Goal: Task Accomplishment & Management: Complete application form

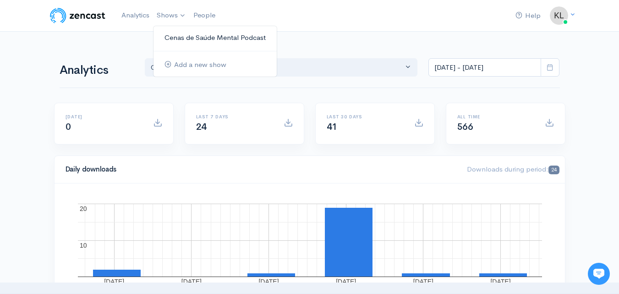
click at [178, 37] on link "Cenas de Saúde Mental Podcast" at bounding box center [214, 38] width 123 height 16
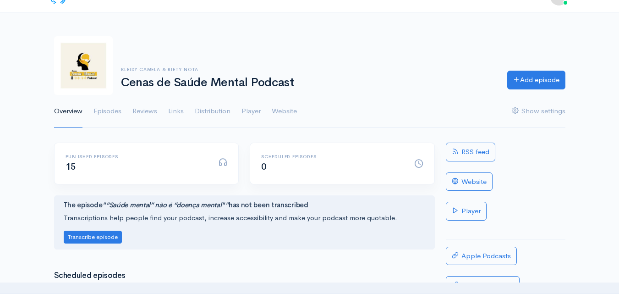
scroll to position [13, 0]
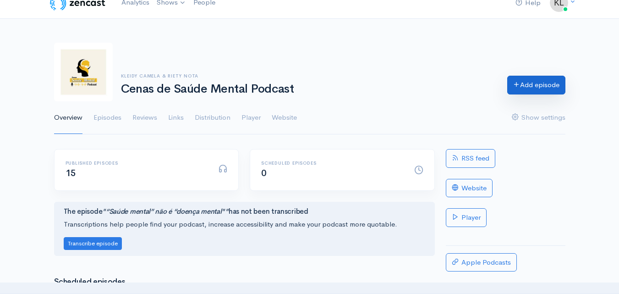
click at [510, 82] on link "Add episode" at bounding box center [536, 85] width 58 height 19
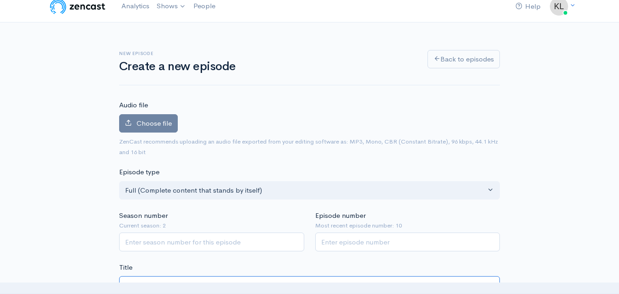
scroll to position [8, 0]
click at [142, 125] on span "Choose file" at bounding box center [154, 124] width 35 height 9
click at [0, 0] on input "Choose file" at bounding box center [0, 0] width 0 height 0
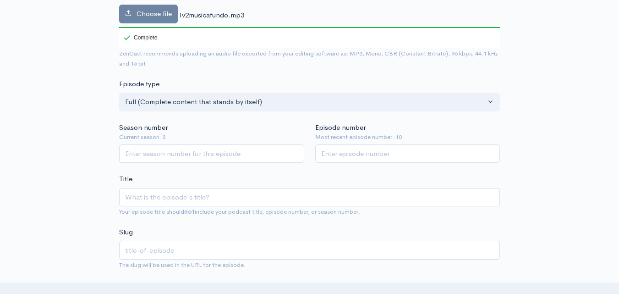
scroll to position [149, 0]
click at [222, 147] on input "Season number" at bounding box center [211, 153] width 185 height 19
type input "2"
click at [351, 153] on input "Episode number" at bounding box center [407, 153] width 185 height 19
type input "11"
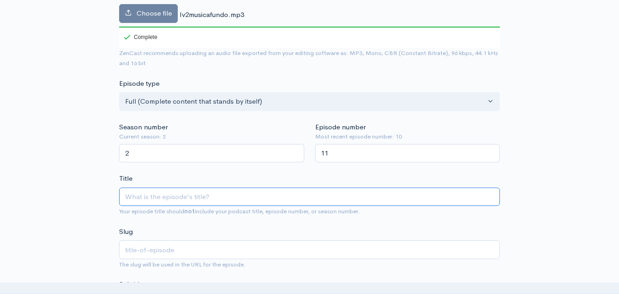
click at [131, 193] on input "Title" at bounding box center [309, 196] width 381 height 19
paste input "Gerenciamento de estresse e equilíbrio entre a vida pessoal e profissional"
type input "Gerenciamento de estresse e equilíbrio entre a vida pessoal e profissional"
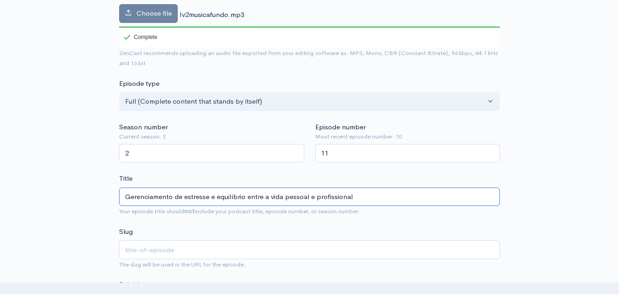
type input "gerenciamento-de-estresse-e-equilibrio-entre-a-vida-pessoal-e-profissional"
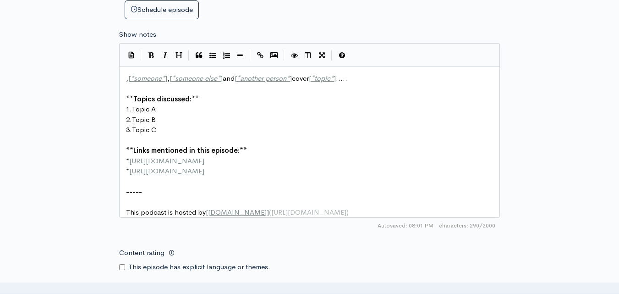
scroll to position [523, 0]
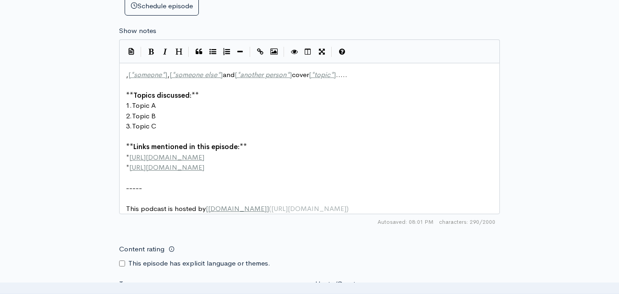
type input "Gerenciamento de estresse e equilíbrio entre a vida pessoal e profissional"
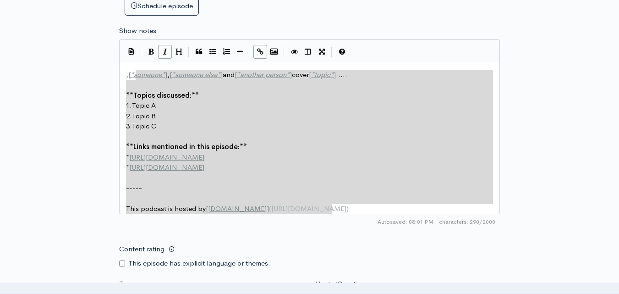
type textarea ", [*someone*], [*someone else*] and [*another person*] cover [*topic*]..... **T…"
drag, startPoint x: 344, startPoint y: 213, endPoint x: 119, endPoint y: 70, distance: 266.3
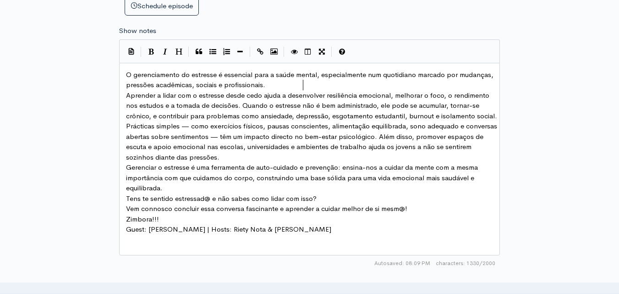
click at [305, 87] on pre "O gerenciamento do estresse é essencial para a saúde mental, especialmente num …" at bounding box center [313, 80] width 378 height 21
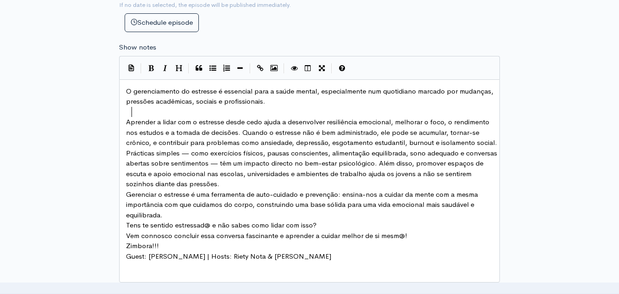
scroll to position [507, 0]
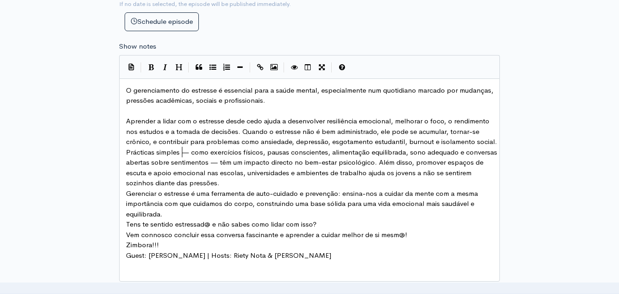
click at [198, 147] on pre "Aprender a lidar com o estresse desde cedo ajuda a desenvolver resiliência emoc…" at bounding box center [313, 131] width 378 height 31
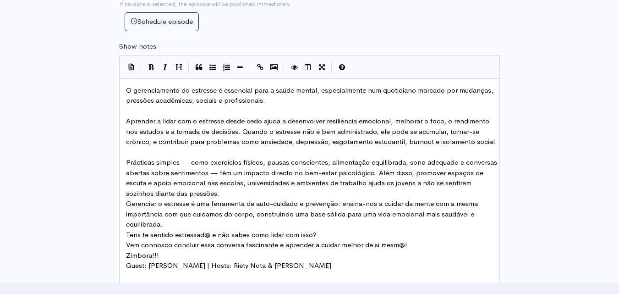
click at [258, 198] on pre "Prácticas simples — como exercícios físicos, pausas conscientes, alimentação eq…" at bounding box center [313, 177] width 378 height 41
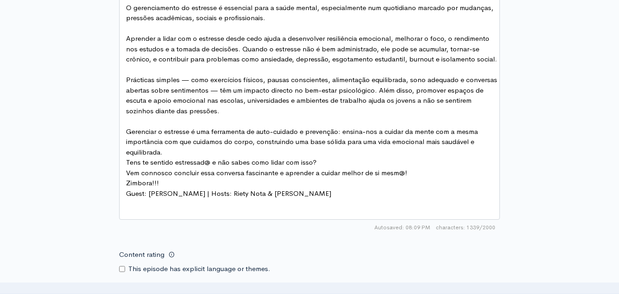
scroll to position [590, 0]
click at [174, 157] on pre "Gerenciar o estresse é uma ferramenta de auto-cuidado e prevenção: ensina-nos a…" at bounding box center [313, 141] width 378 height 31
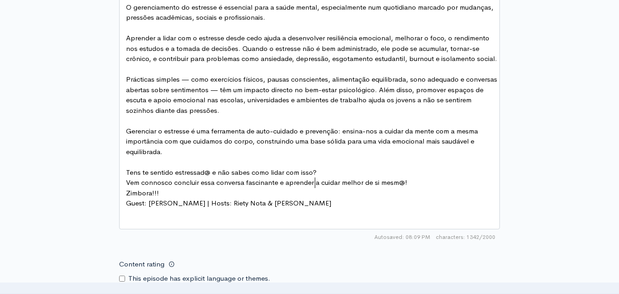
click at [323, 178] on pre "Tens te sentido estressad@ e não sabes como lidar com isso?" at bounding box center [313, 172] width 378 height 11
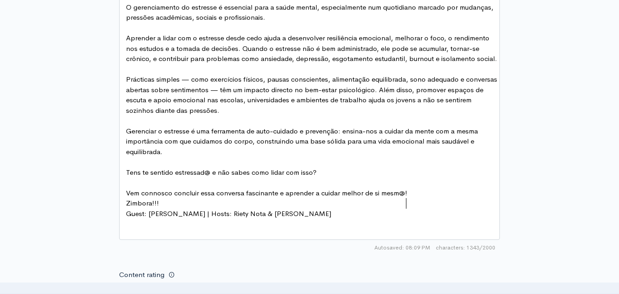
click at [414, 198] on pre "Vem connosco concluir essa conversa fascinante e aprender a cuidar melhor de si…" at bounding box center [313, 193] width 378 height 11
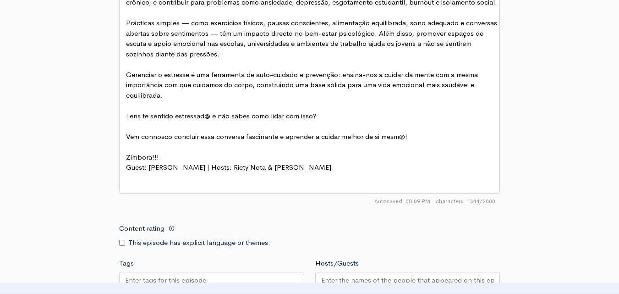
scroll to position [647, 0]
click at [168, 162] on pre "Zimbora!!!" at bounding box center [313, 157] width 378 height 11
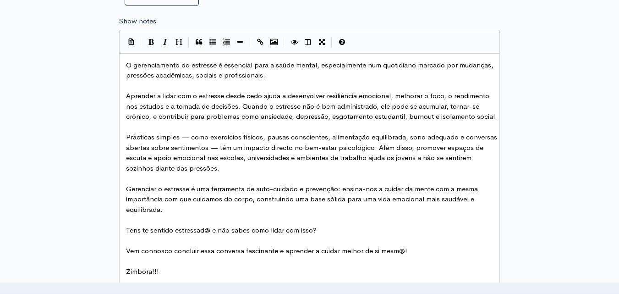
scroll to position [533, 0]
click at [200, 107] on span "Aprender a lidar com o estresse desde cedo ajuda a desenvolver resiliência emoc…" at bounding box center [311, 105] width 371 height 29
type textarea "trabalho"
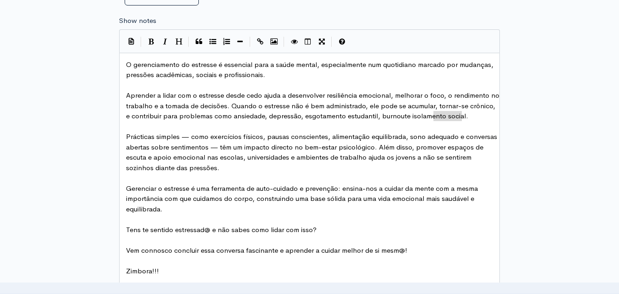
type textarea "burnout"
drag, startPoint x: 462, startPoint y: 115, endPoint x: 435, endPoint y: 114, distance: 27.1
type textarea "profissional"
click at [436, 121] on pre "Aprender a lidar com o estresse desde cedo ajuda a desenvolver resiliência emoc…" at bounding box center [313, 105] width 378 height 31
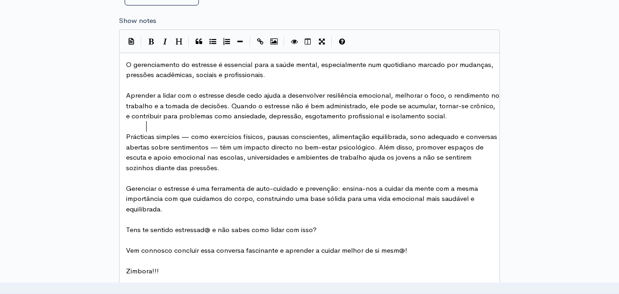
click at [440, 121] on pre "Aprender a lidar com o estresse desde cedo ajuda a desenvolver resiliência emoc…" at bounding box center [313, 105] width 378 height 31
click at [440, 119] on span "Aprender a lidar com o estresse desde cedo ajuda a desenvolver resiliência emoc…" at bounding box center [313, 105] width 375 height 29
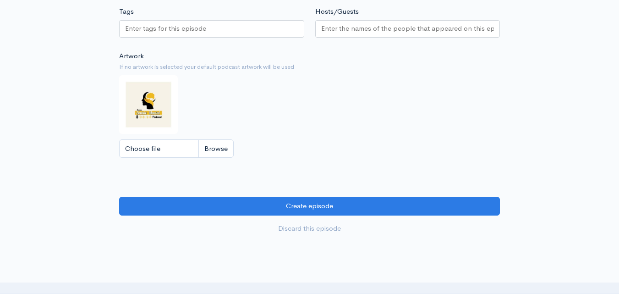
scroll to position [909, 0]
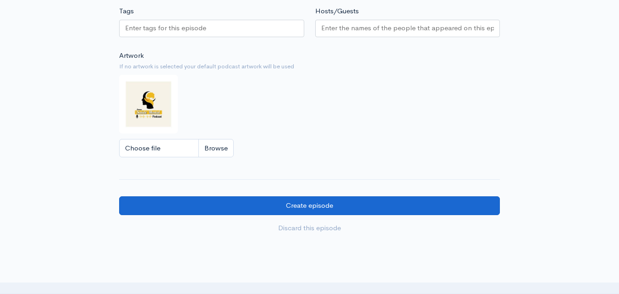
type textarea "(burnout)"
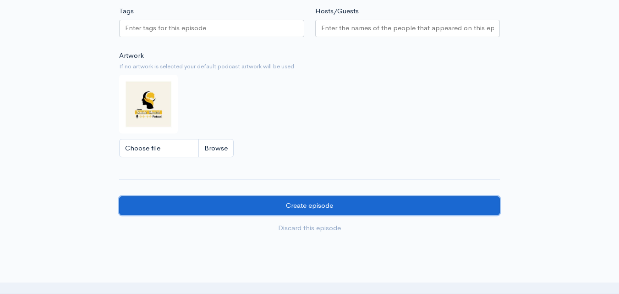
click at [260, 209] on input "Create episode" at bounding box center [309, 205] width 381 height 19
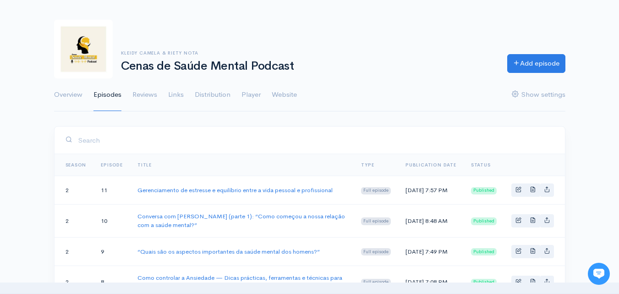
scroll to position [36, 0]
click at [518, 191] on span "Basic example" at bounding box center [518, 189] width 6 height 6
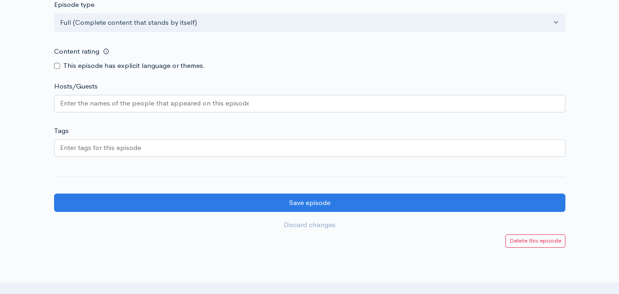
scroll to position [955, 0]
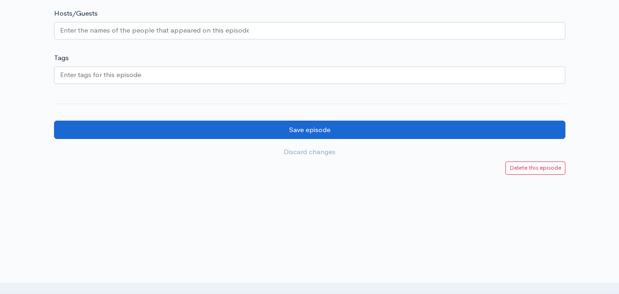
type input "Conversa com Ivandra Jofane, parte 2: Gerenciamento de estresse e equilíbrio en…"
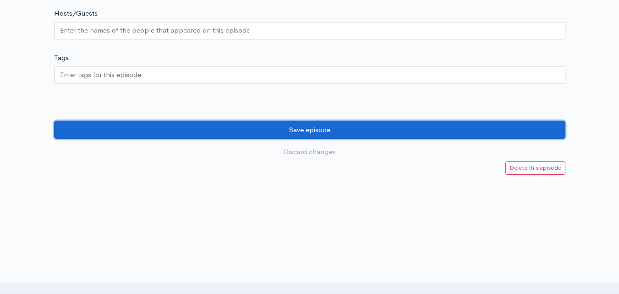
click at [297, 130] on input "Save episode" at bounding box center [309, 130] width 511 height 19
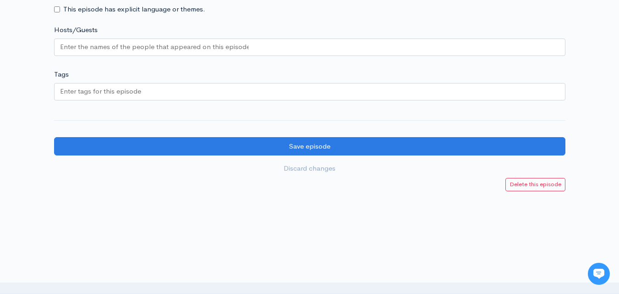
scroll to position [933, 0]
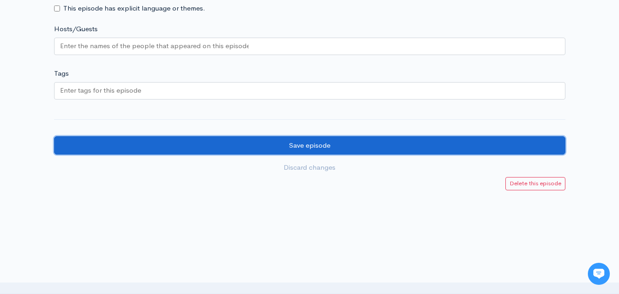
click at [304, 151] on input "Save episode" at bounding box center [309, 145] width 511 height 19
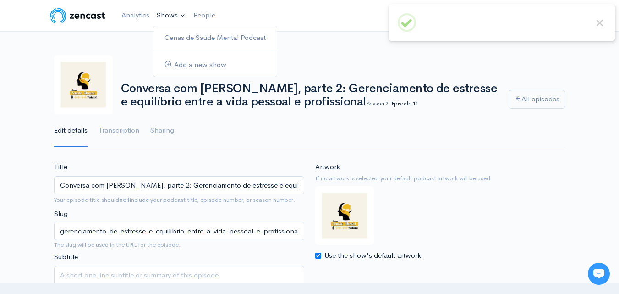
click at [175, 11] on link "Shows" at bounding box center [171, 15] width 37 height 20
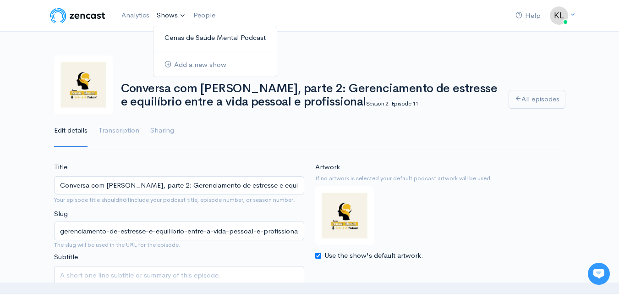
click at [181, 37] on link "Cenas de Saúde Mental Podcast" at bounding box center [214, 38] width 123 height 16
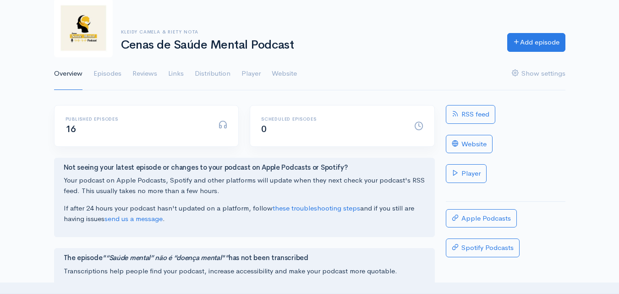
scroll to position [55, 0]
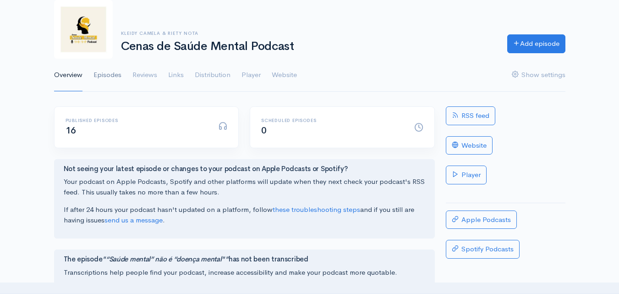
click at [108, 76] on link "Episodes" at bounding box center [107, 75] width 28 height 33
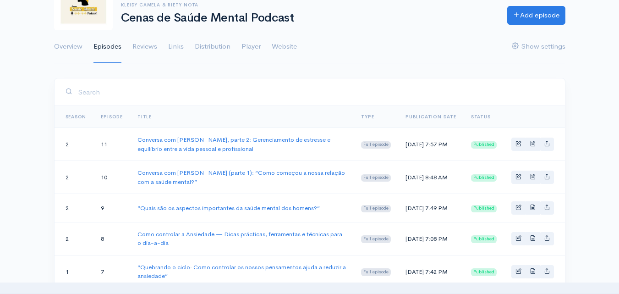
scroll to position [84, 0]
click at [515, 141] on span "Basic example" at bounding box center [518, 143] width 6 height 6
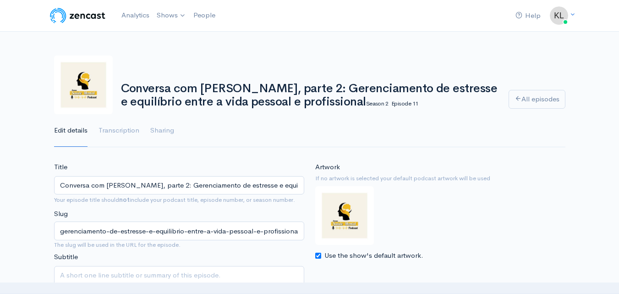
scroll to position [10, 0]
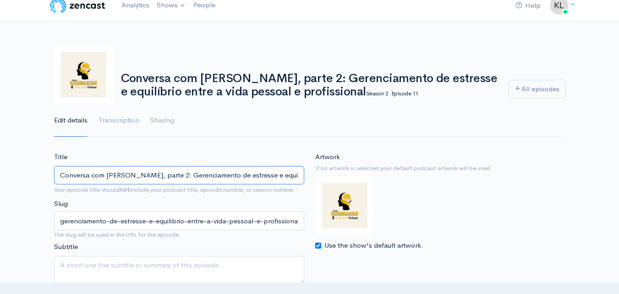
click at [157, 180] on input "Conversa com Ivandra Jofane, parte 2: Gerenciamento de estresse e equilíbrio en…" at bounding box center [179, 175] width 250 height 19
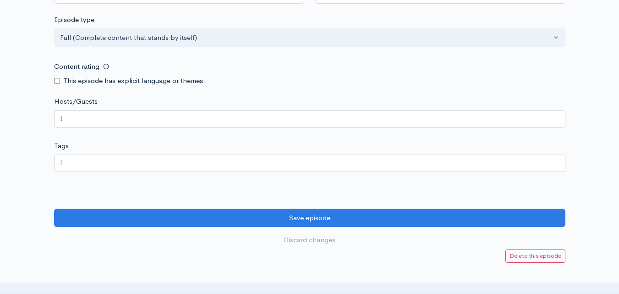
scroll to position [955, 0]
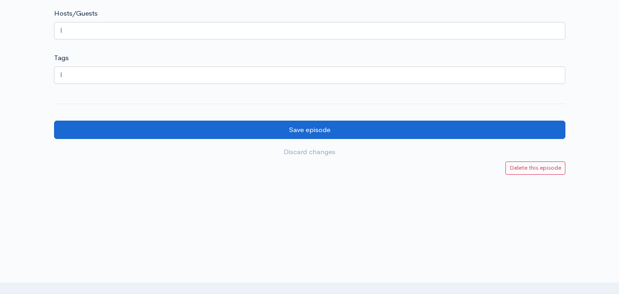
type input "Conversa com Ivandra Jofane (parte 2): Gerenciamento de estresse e equilíbrio e…"
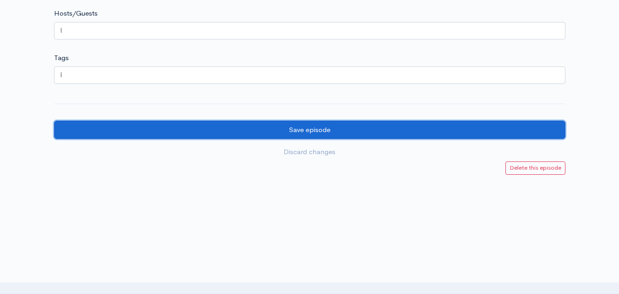
click at [432, 127] on input "Save episode" at bounding box center [309, 130] width 511 height 19
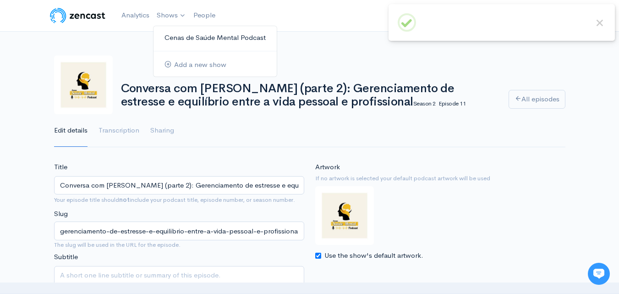
click at [179, 31] on link "Cenas de Saúde Mental Podcast" at bounding box center [214, 38] width 123 height 16
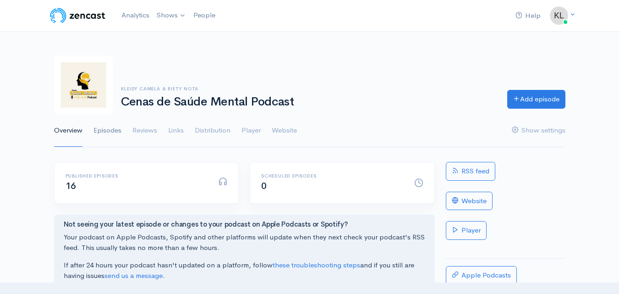
click at [106, 129] on link "Episodes" at bounding box center [107, 130] width 28 height 33
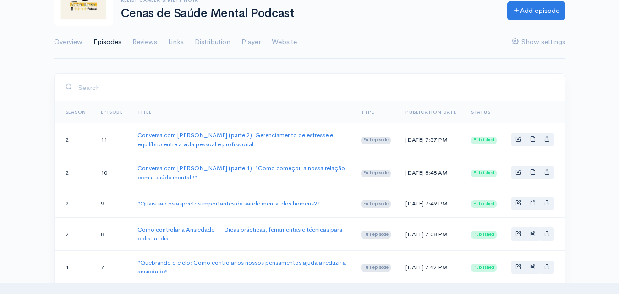
scroll to position [88, 0]
click at [521, 138] on span "Basic example" at bounding box center [518, 139] width 6 height 6
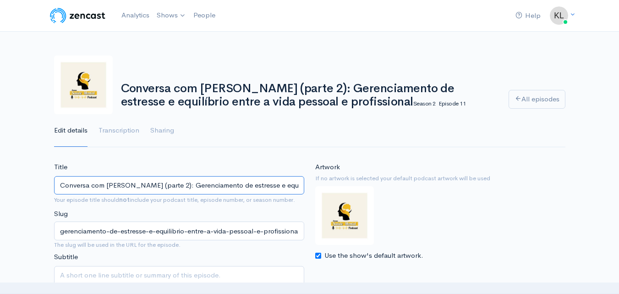
click at [183, 184] on input "Conversa com Ivandra Jofane (parte 2): Gerenciamento de estresse e equilíbrio e…" at bounding box center [179, 185] width 250 height 19
click at [292, 184] on input "Conversa com Ivandra Jofane (parte 2): "Gerenciamento de estresse e equilíbrio …" at bounding box center [179, 185] width 250 height 19
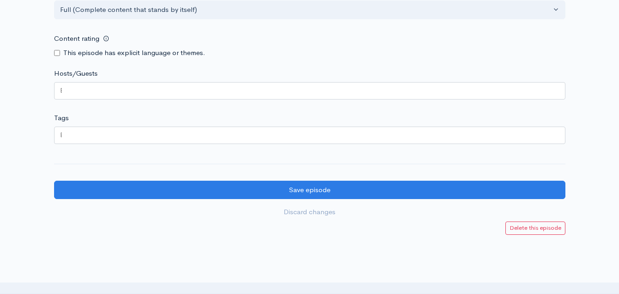
scroll to position [955, 0]
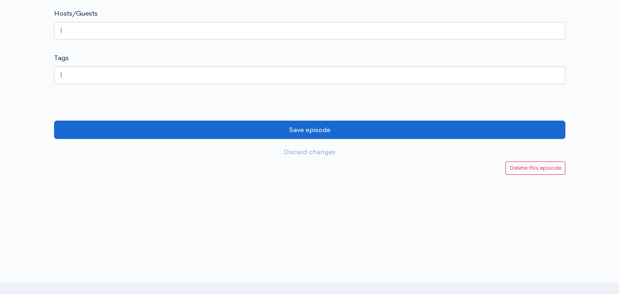
type input "Conversa com [PERSON_NAME] (parte 2): "Gerenciamento de estresse e equilíbrio e…"
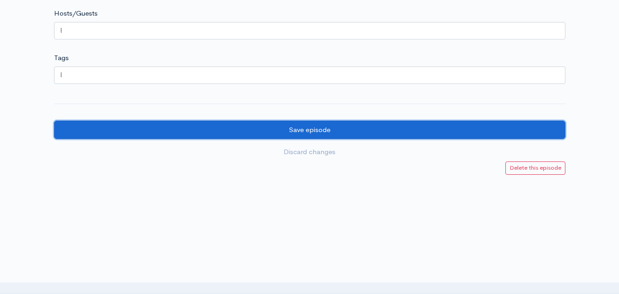
scroll to position [0, 0]
click at [262, 126] on input "Save episode" at bounding box center [309, 130] width 511 height 19
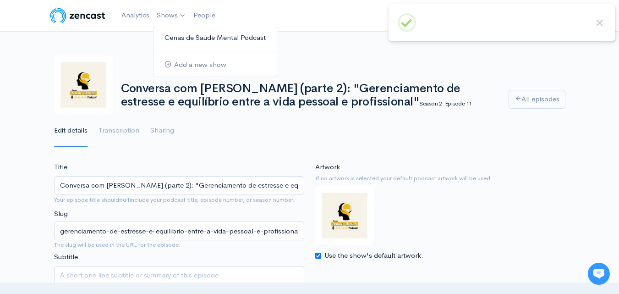
click at [172, 35] on link "Cenas de Saúde Mental Podcast" at bounding box center [214, 38] width 123 height 16
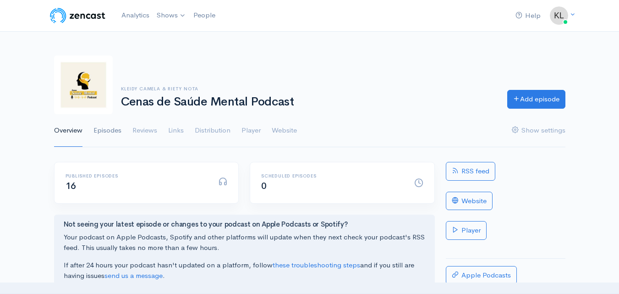
click at [114, 123] on link "Episodes" at bounding box center [107, 130] width 28 height 33
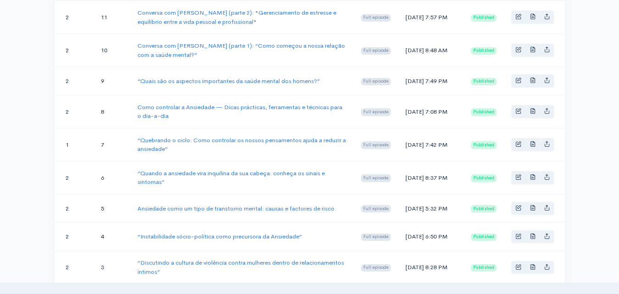
scroll to position [211, 0]
click at [517, 146] on span "Basic example" at bounding box center [518, 143] width 6 height 6
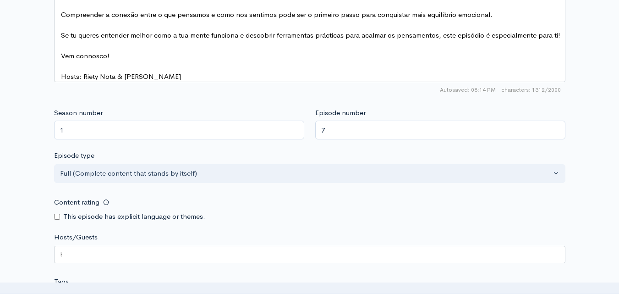
scroll to position [725, 0]
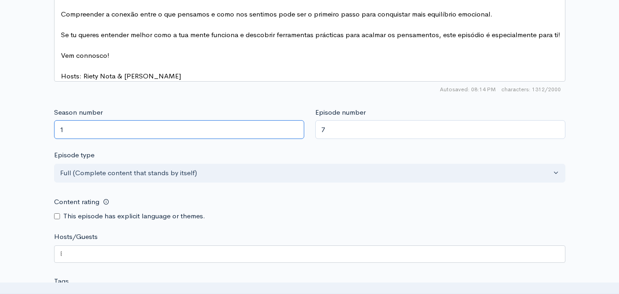
click at [87, 130] on input "1" at bounding box center [179, 129] width 250 height 19
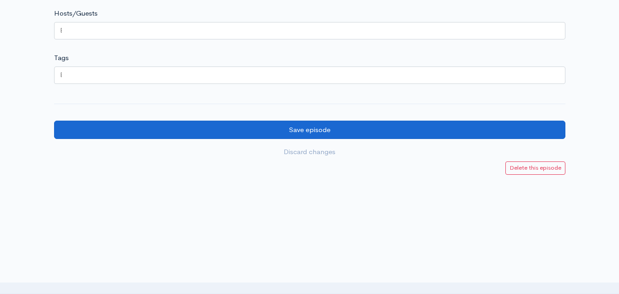
type input "2"
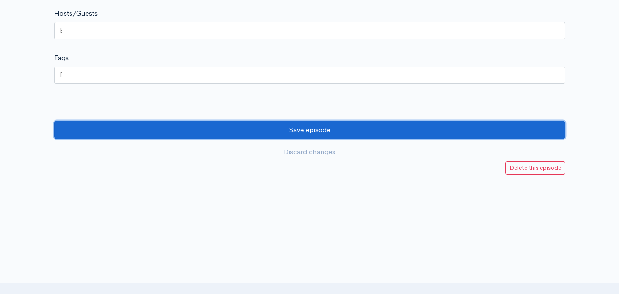
click at [381, 129] on input "Save episode" at bounding box center [309, 130] width 511 height 19
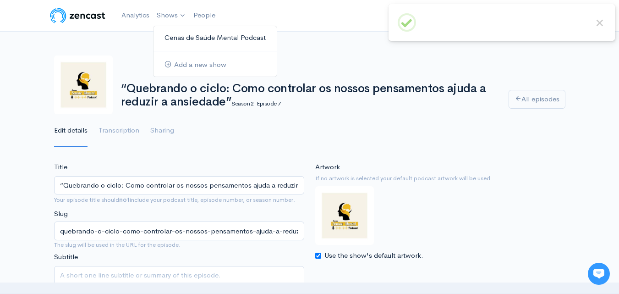
click at [176, 36] on link "Cenas de Saúde Mental Podcast" at bounding box center [214, 38] width 123 height 16
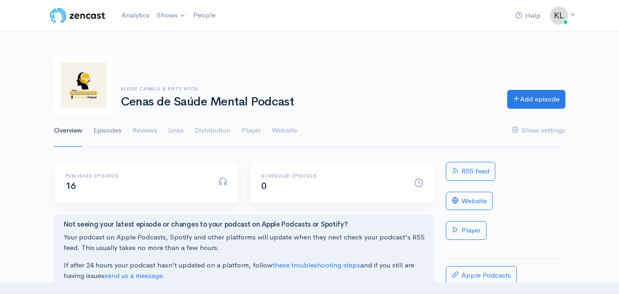
click at [110, 129] on link "Episodes" at bounding box center [107, 130] width 28 height 33
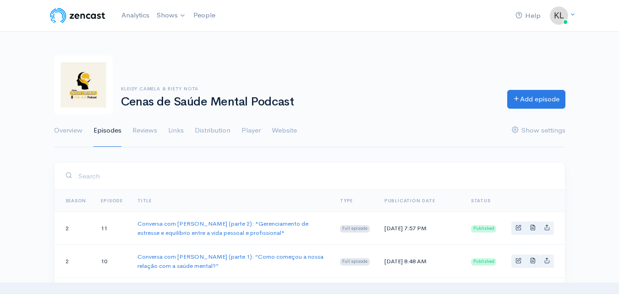
click at [372, 44] on div "Kleidy [PERSON_NAME] & Riety Nota Cenas de Saúde Mental Podcast Add episode Ove…" at bounding box center [309, 95] width 511 height 103
